Goal: Task Accomplishment & Management: Use online tool/utility

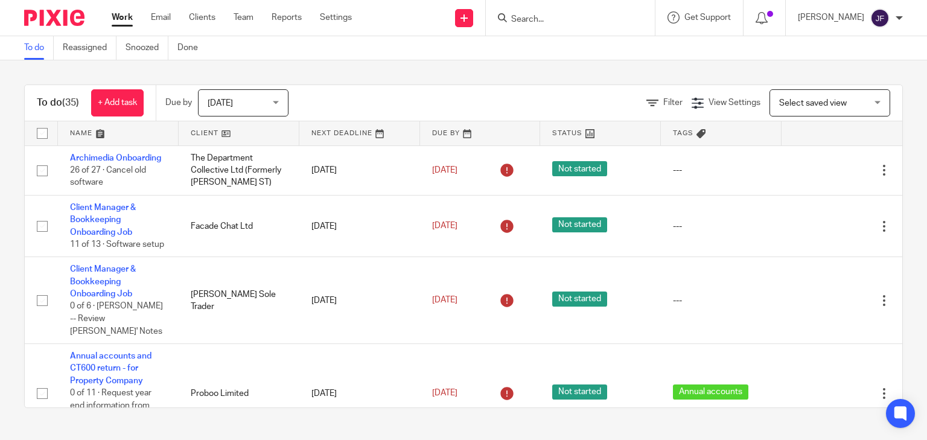
click at [326, 134] on link at bounding box center [359, 133] width 121 height 24
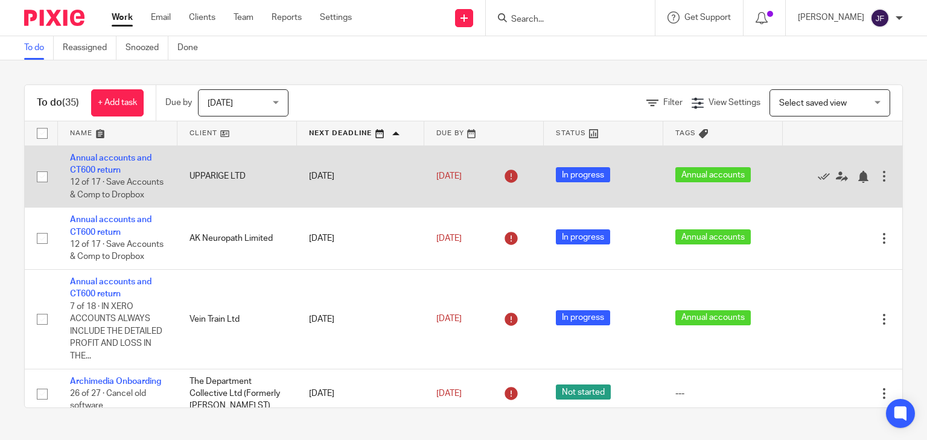
click at [832, 181] on div at bounding box center [836, 176] width 83 height 12
click at [857, 183] on div at bounding box center [863, 177] width 12 height 12
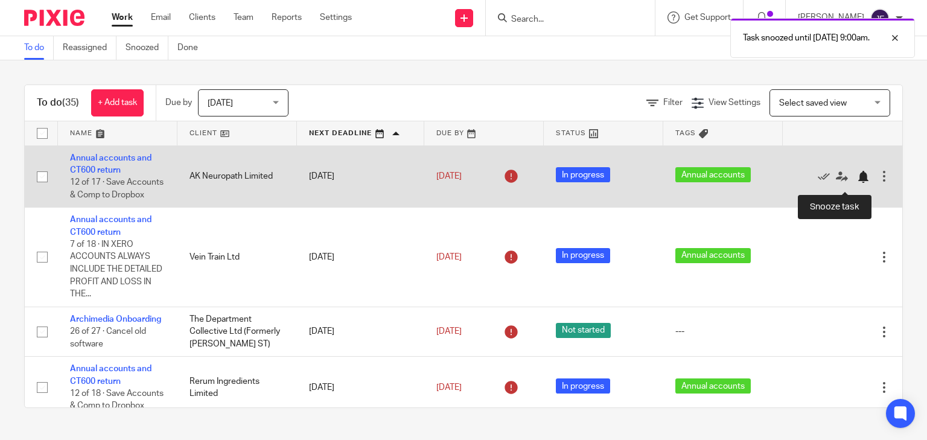
click at [857, 182] on div at bounding box center [863, 177] width 12 height 12
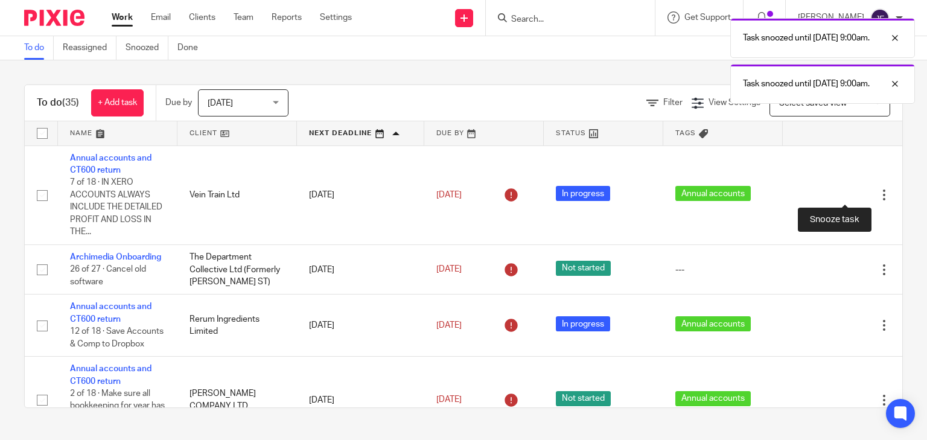
drag, startPoint x: 839, startPoint y: 193, endPoint x: 800, endPoint y: 218, distance: 46.7
click at [857, 195] on div at bounding box center [863, 195] width 12 height 12
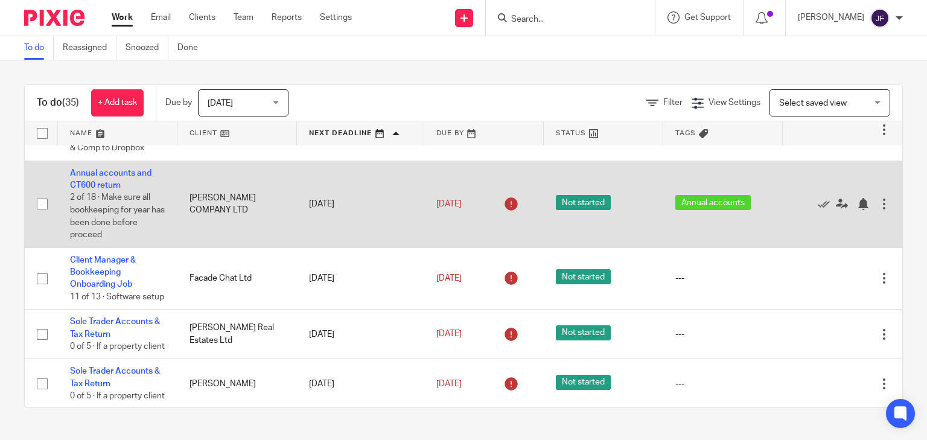
scroll to position [48, 0]
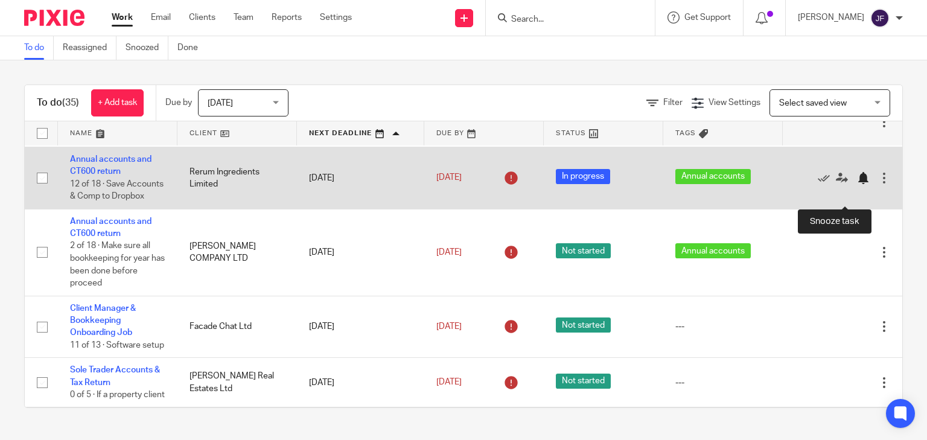
click at [857, 184] on div at bounding box center [863, 178] width 12 height 12
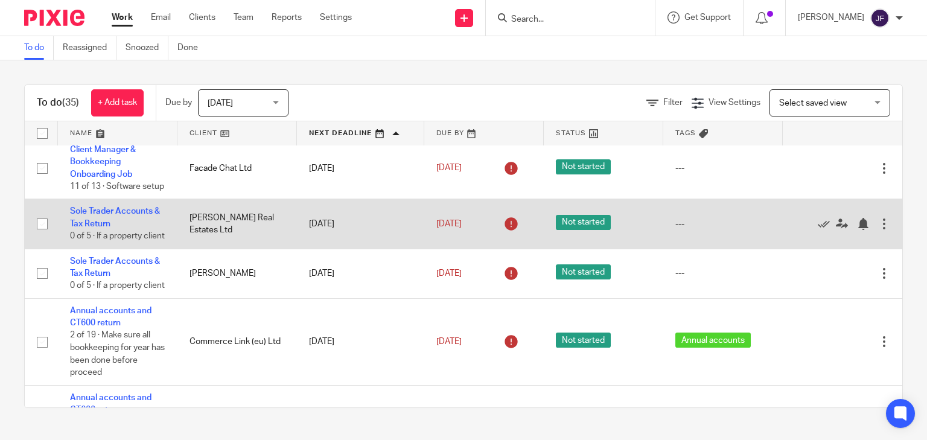
scroll to position [193, 0]
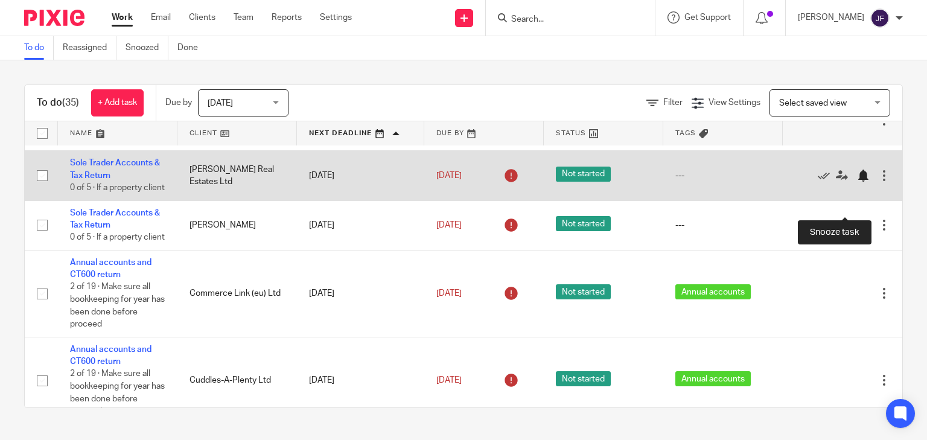
click at [857, 182] on div at bounding box center [863, 176] width 12 height 12
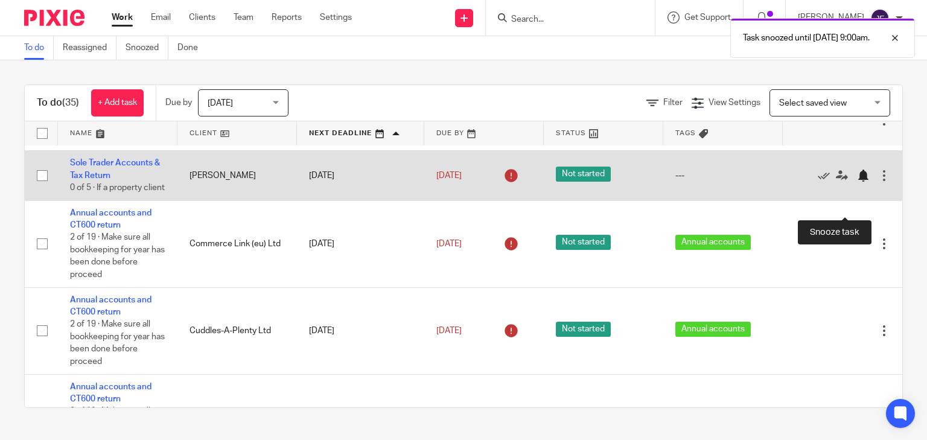
click at [857, 182] on div at bounding box center [863, 176] width 12 height 12
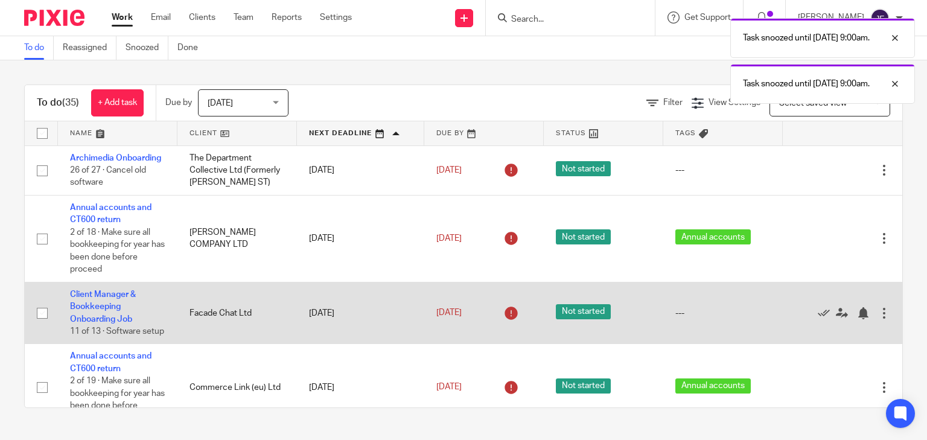
scroll to position [0, 0]
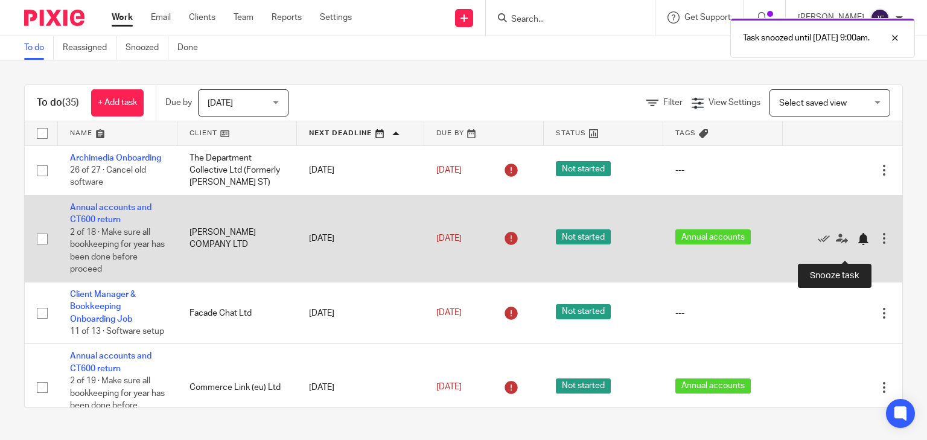
click at [857, 245] on div at bounding box center [863, 239] width 12 height 12
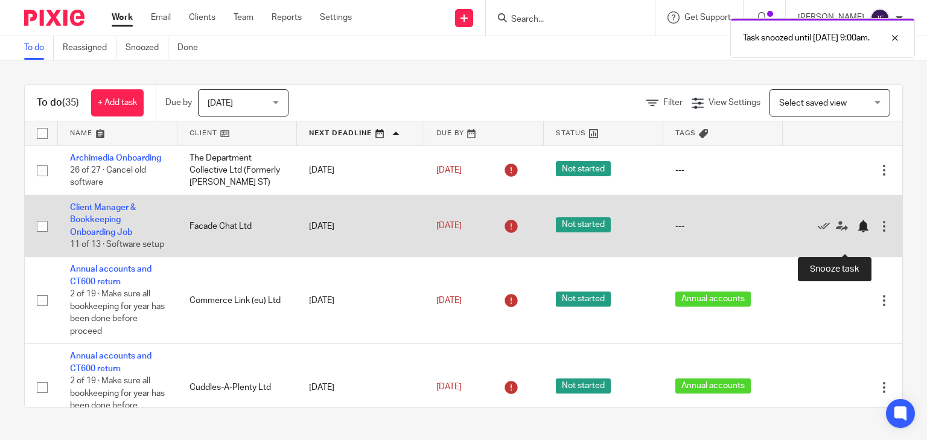
click at [857, 232] on div at bounding box center [863, 226] width 12 height 12
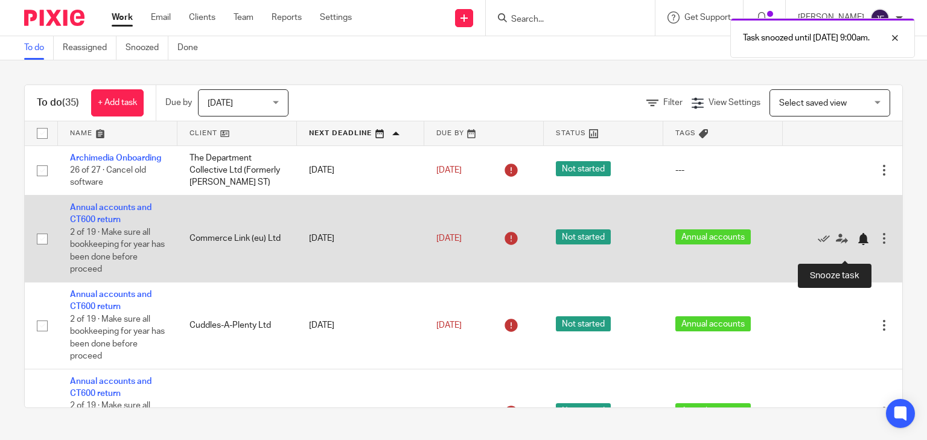
click at [857, 245] on div at bounding box center [863, 239] width 12 height 12
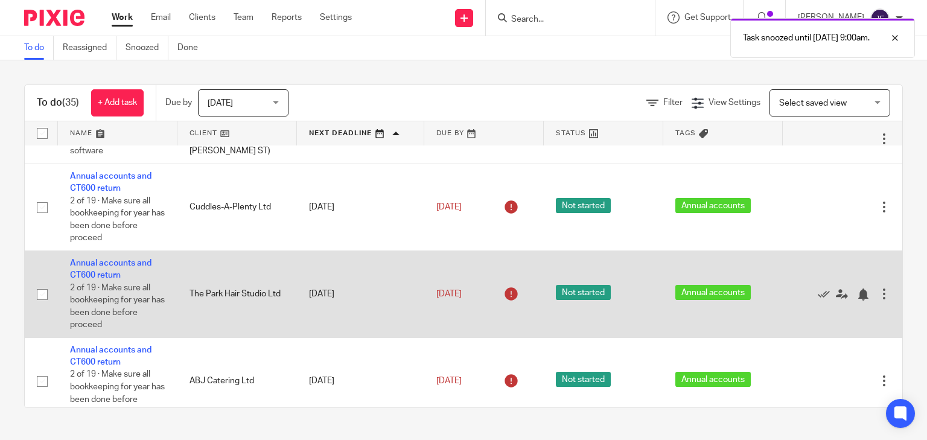
scroll to position [48, 0]
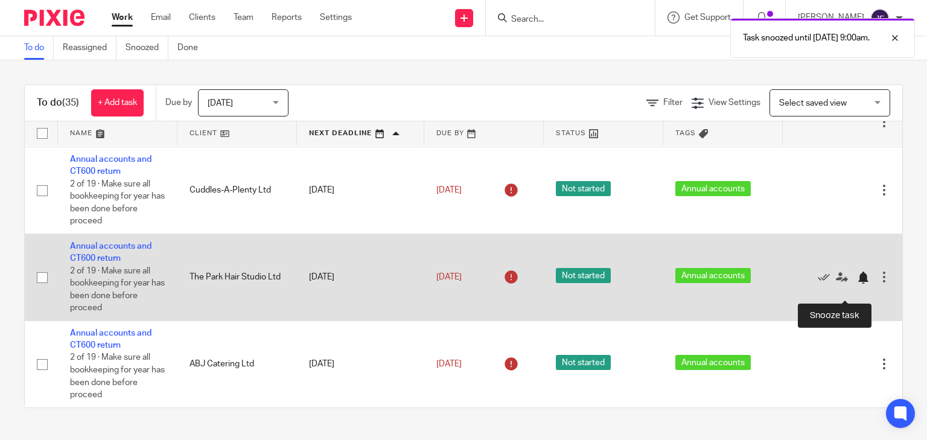
click at [857, 284] on div at bounding box center [863, 278] width 12 height 12
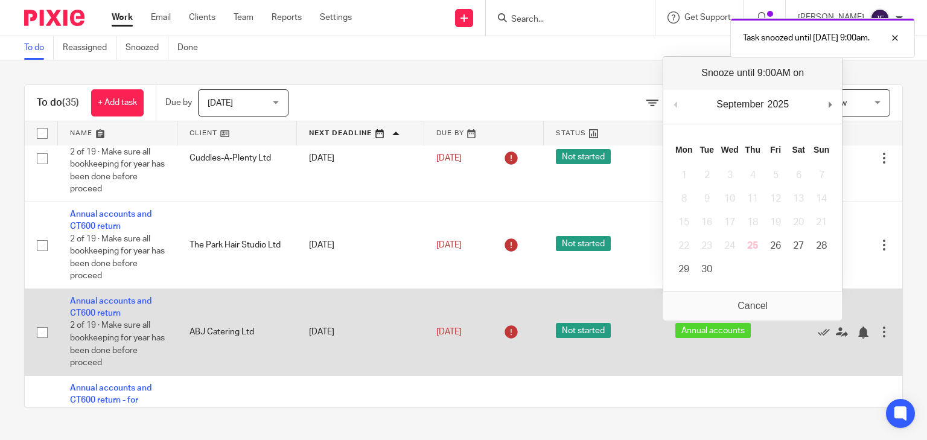
scroll to position [97, 0]
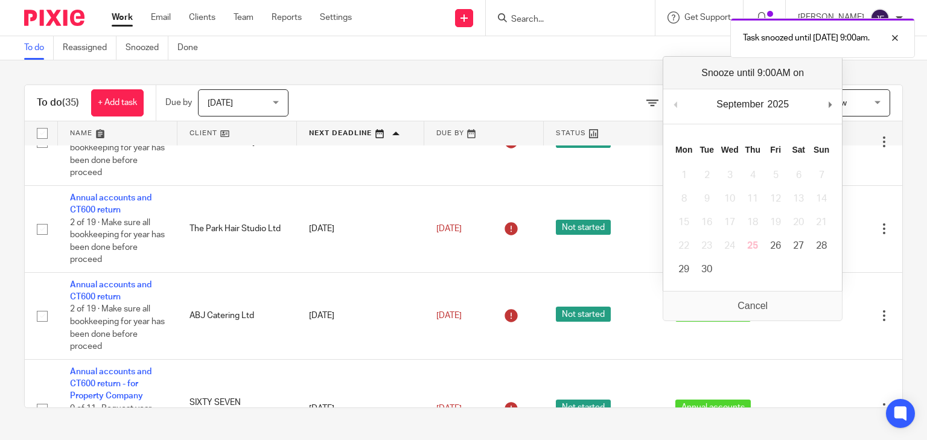
click at [894, 281] on div "To do (35) + Add task Due by Today Today Today Tomorrow This week Next week Thi…" at bounding box center [463, 246] width 927 height 372
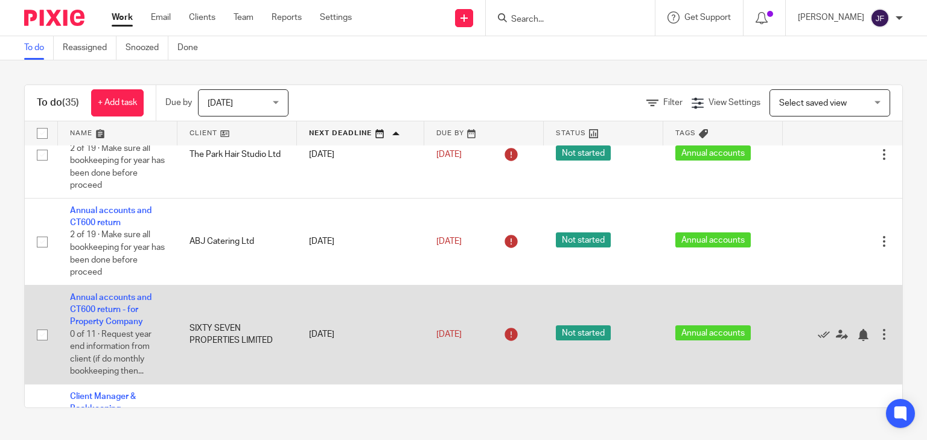
scroll to position [193, 0]
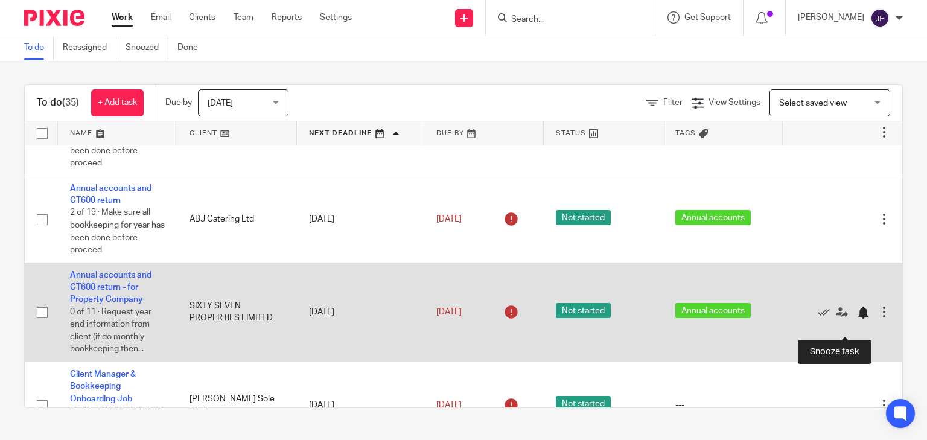
click at [857, 319] on div at bounding box center [863, 313] width 12 height 12
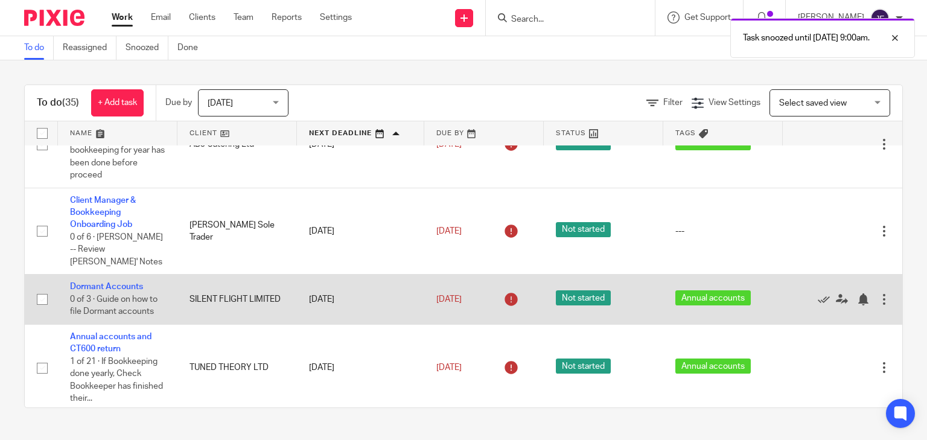
scroll to position [290, 0]
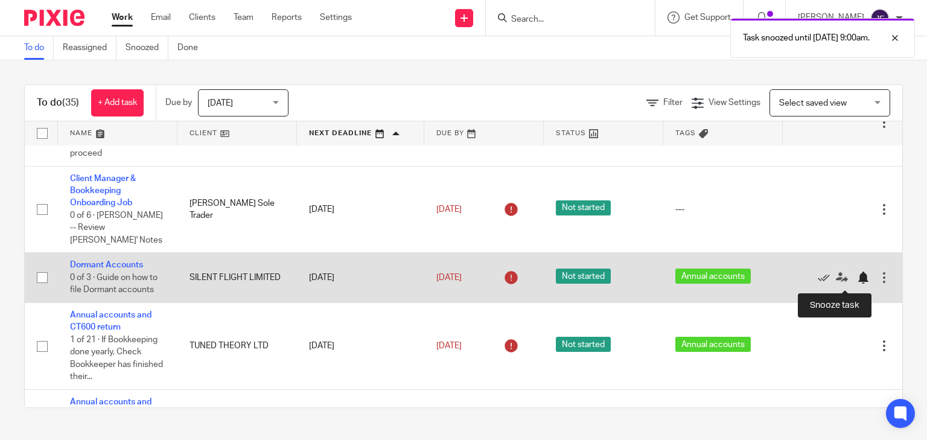
click at [857, 282] on div at bounding box center [863, 278] width 12 height 12
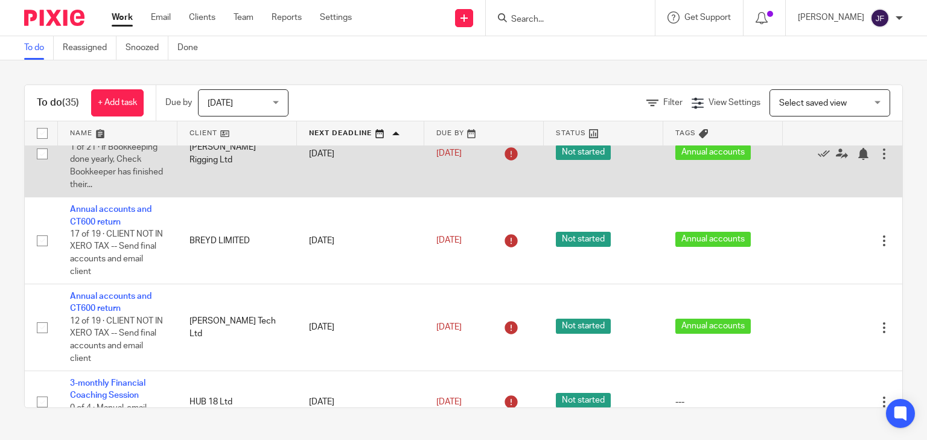
scroll to position [724, 0]
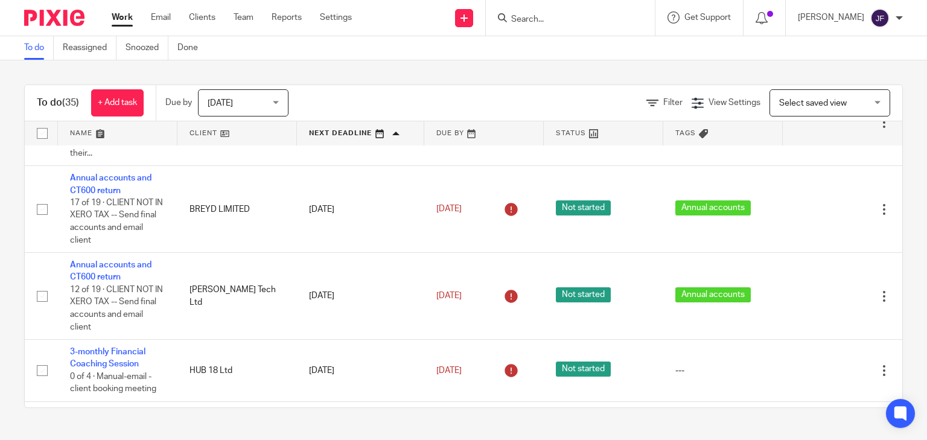
click at [447, 135] on link at bounding box center [483, 133] width 119 height 24
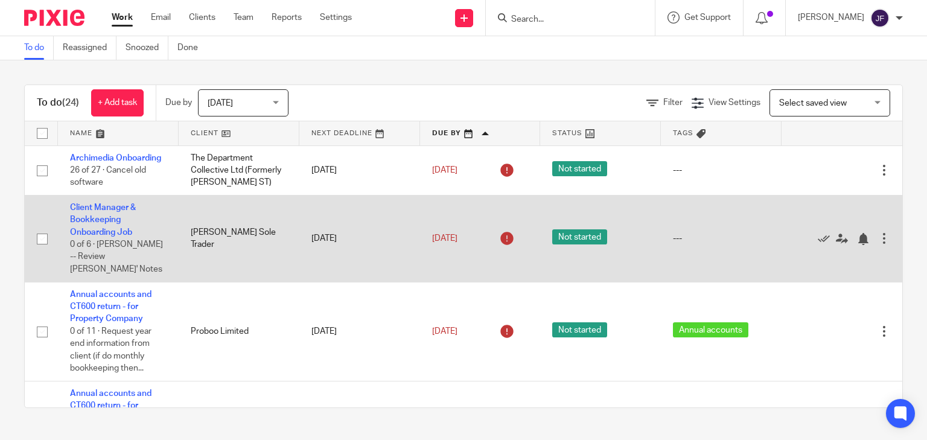
scroll to position [48, 0]
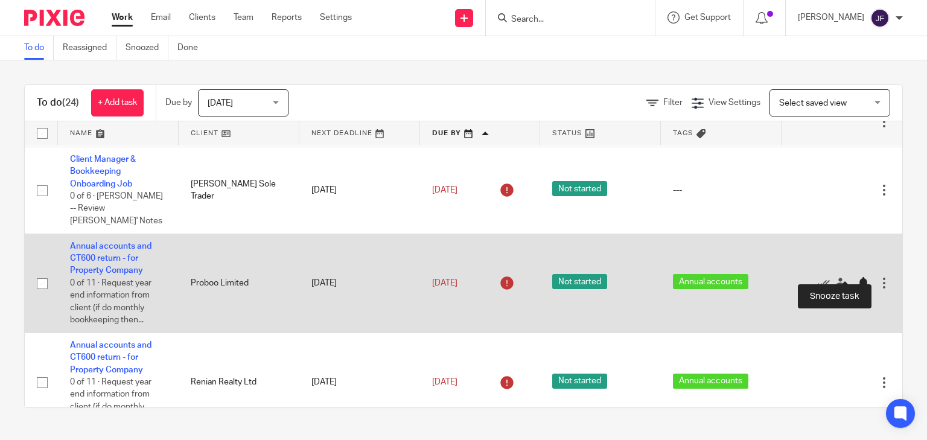
click at [857, 277] on div at bounding box center [863, 283] width 12 height 12
drag, startPoint x: 843, startPoint y: 272, endPoint x: 830, endPoint y: 281, distance: 16.1
click at [857, 277] on div at bounding box center [863, 283] width 12 height 12
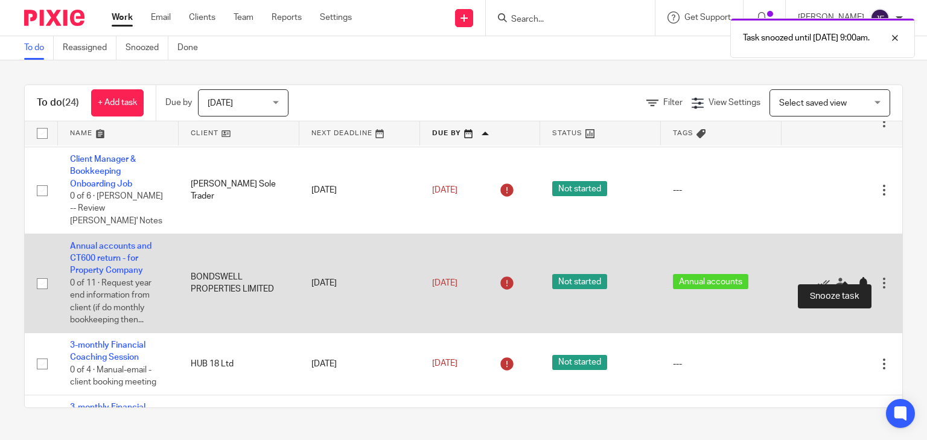
click at [857, 277] on div at bounding box center [863, 283] width 12 height 12
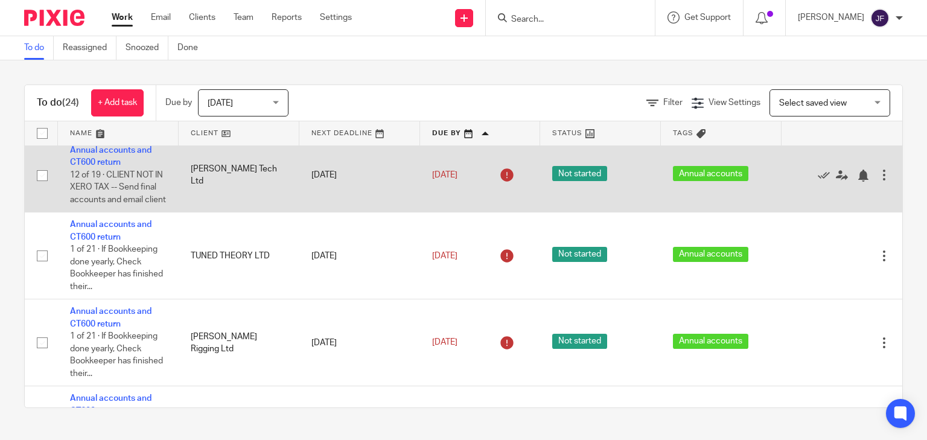
scroll to position [1014, 0]
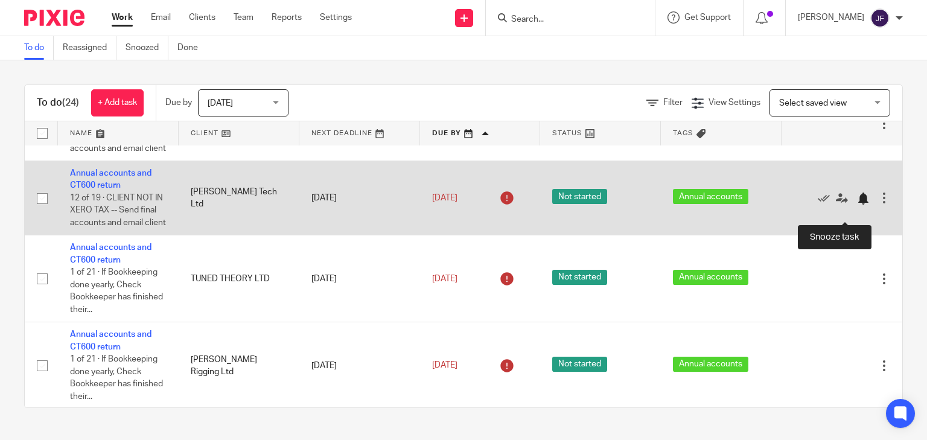
click at [857, 205] on div at bounding box center [863, 198] width 12 height 12
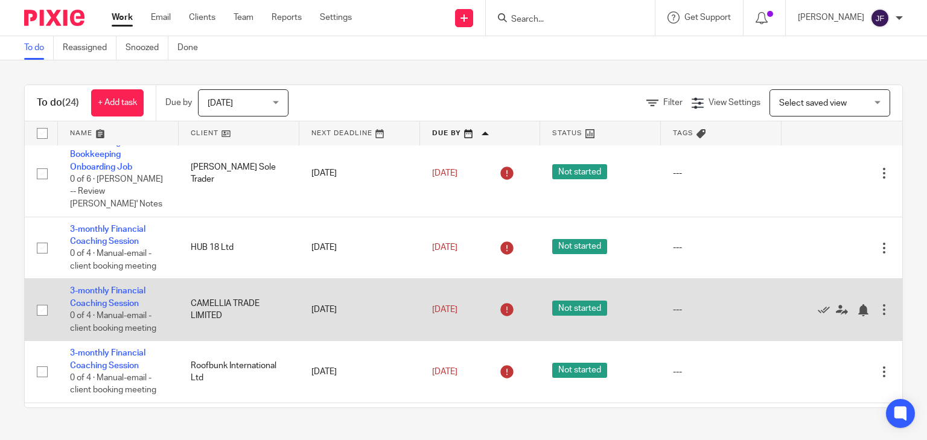
scroll to position [48, 0]
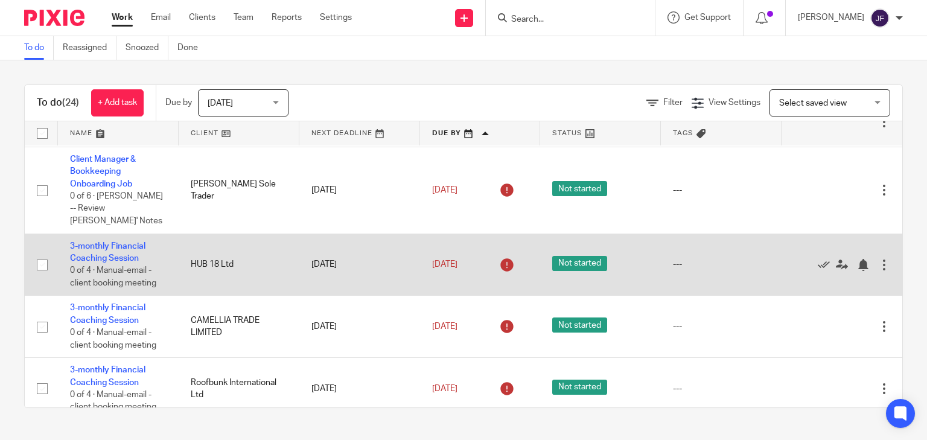
click at [108, 241] on td "3-monthly Financial Coaching Session 0 of 4 · Manual-email - client booking mee…" at bounding box center [118, 264] width 121 height 62
click at [112, 242] on link "3-monthly Financial Coaching Session" at bounding box center [107, 252] width 75 height 21
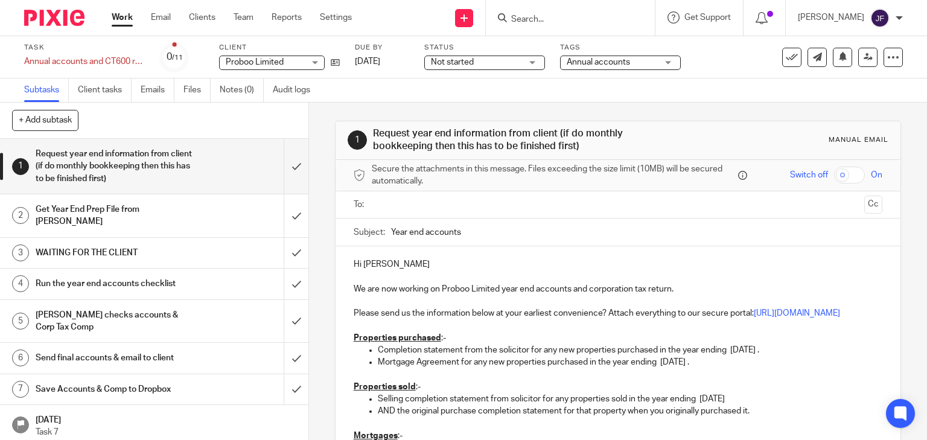
click at [554, 22] on input "Search" at bounding box center [564, 19] width 109 height 11
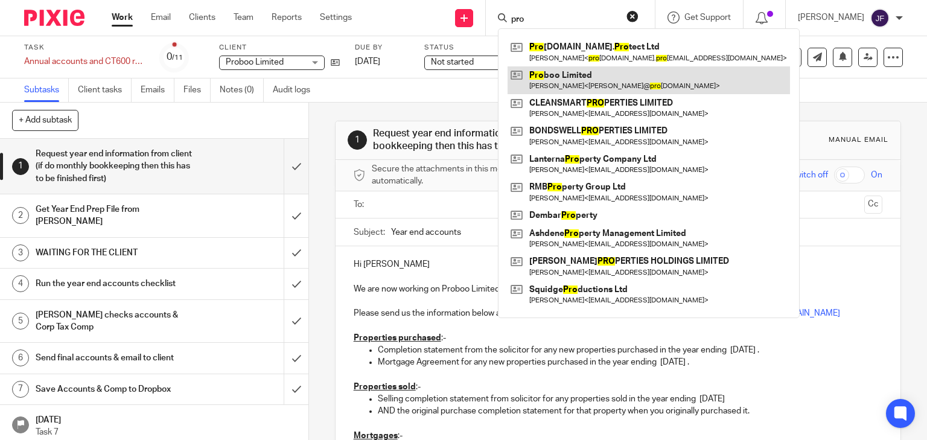
type input "pro"
click at [575, 75] on link at bounding box center [648, 80] width 282 height 28
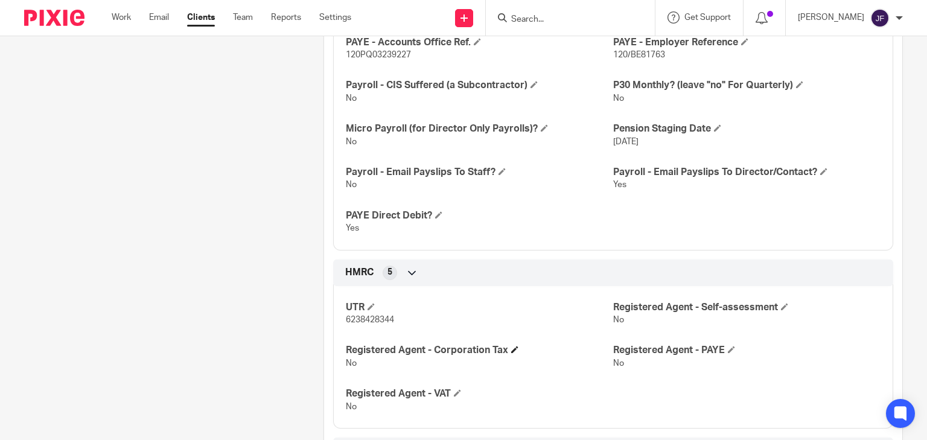
scroll to position [917, 0]
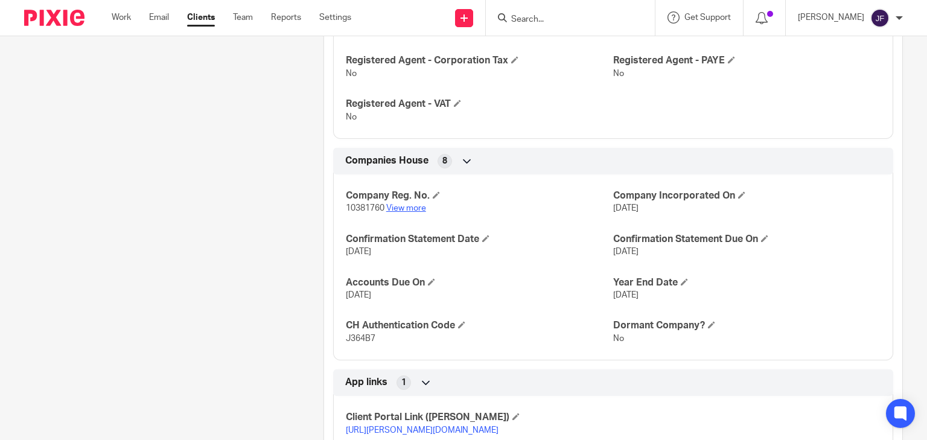
click at [410, 205] on link "View more" at bounding box center [406, 208] width 40 height 8
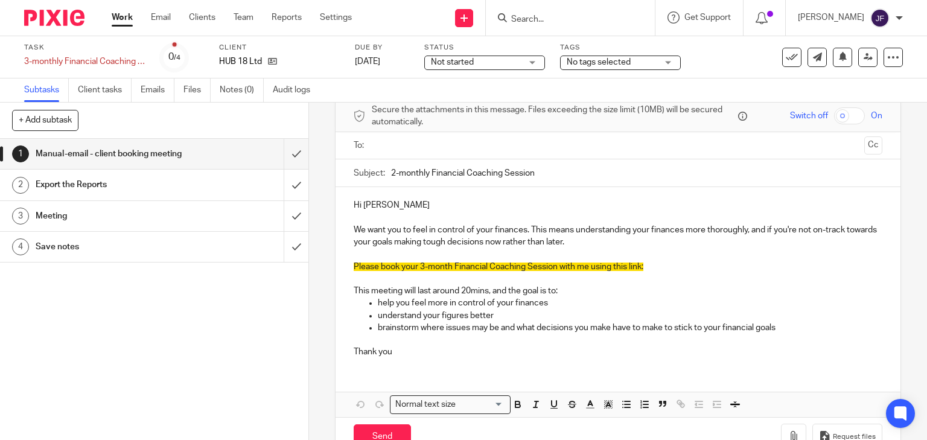
scroll to position [39, 0]
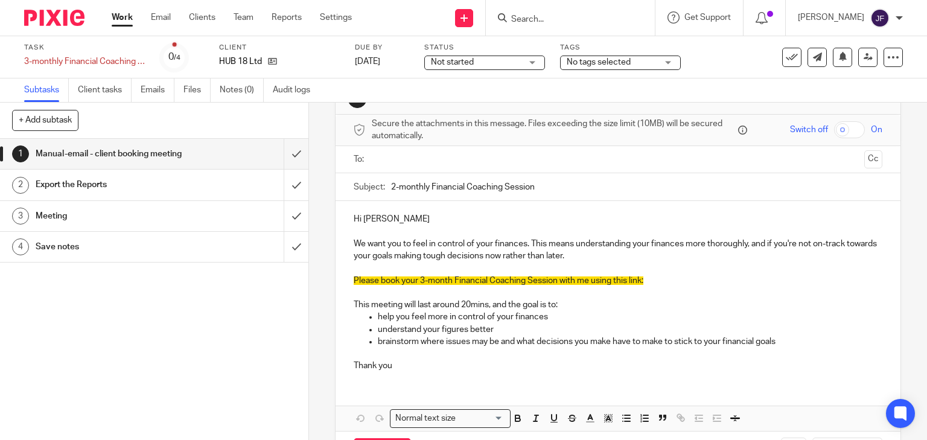
click at [439, 160] on input "text" at bounding box center [617, 160] width 483 height 14
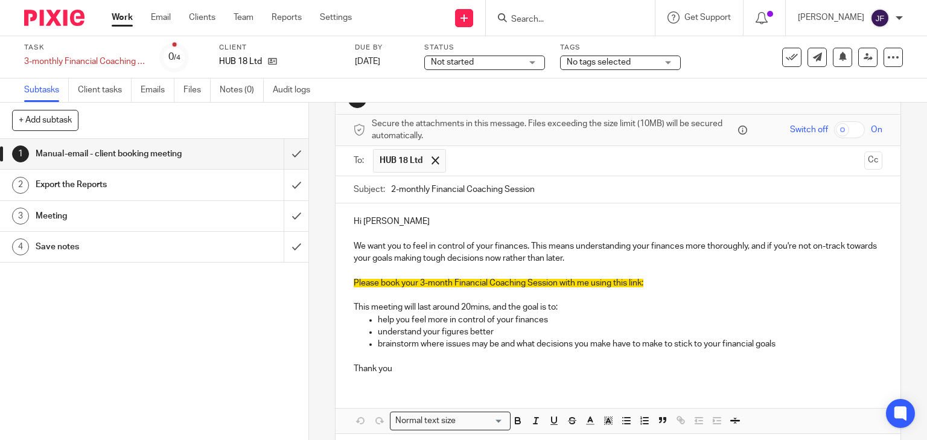
click at [393, 191] on input "2-monthly Financial Coaching Session" at bounding box center [637, 189] width 492 height 27
type input "3-monthly Financial Coaching Session"
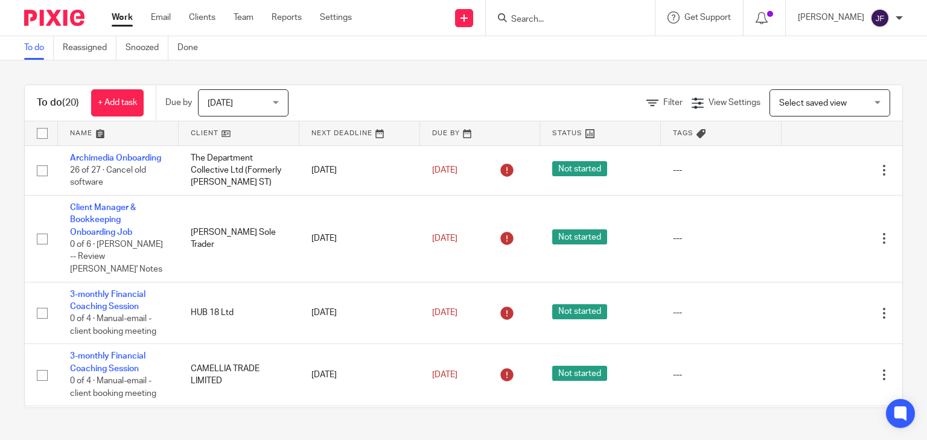
click at [507, 22] on icon at bounding box center [502, 17] width 9 height 9
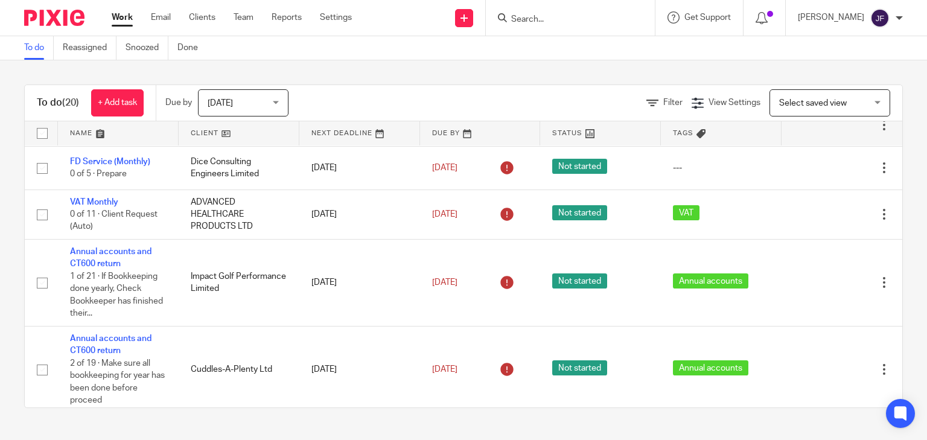
scroll to position [531, 0]
